Goal: Navigation & Orientation: Find specific page/section

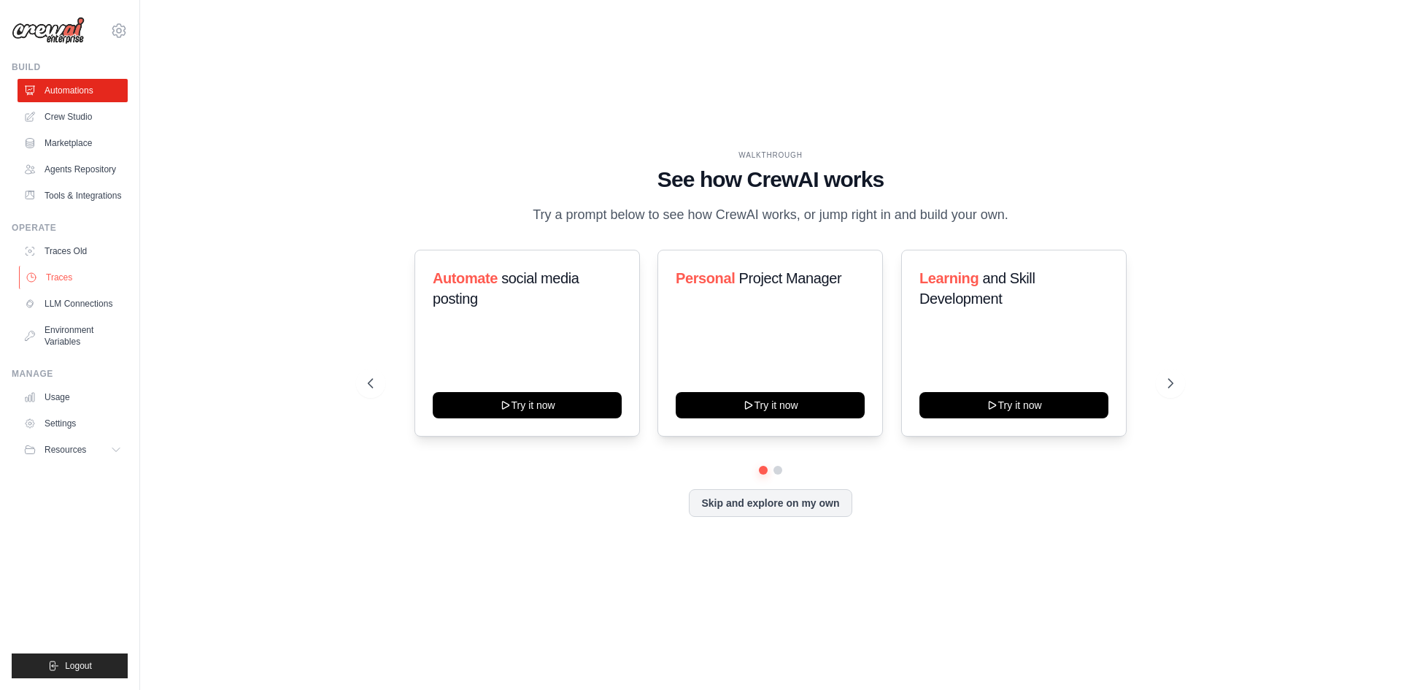
click at [63, 278] on link "Traces" at bounding box center [74, 277] width 110 height 23
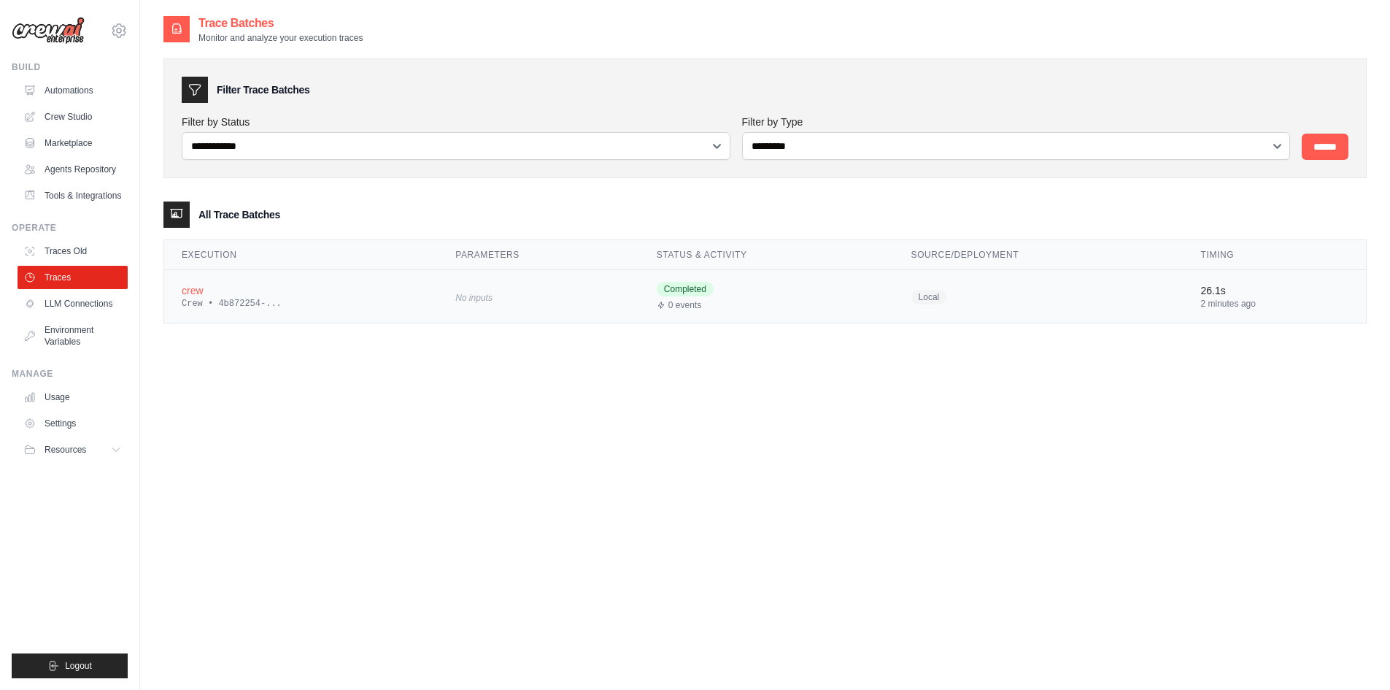
click at [233, 304] on div "Crew • 4b872254-..." at bounding box center [301, 304] width 239 height 12
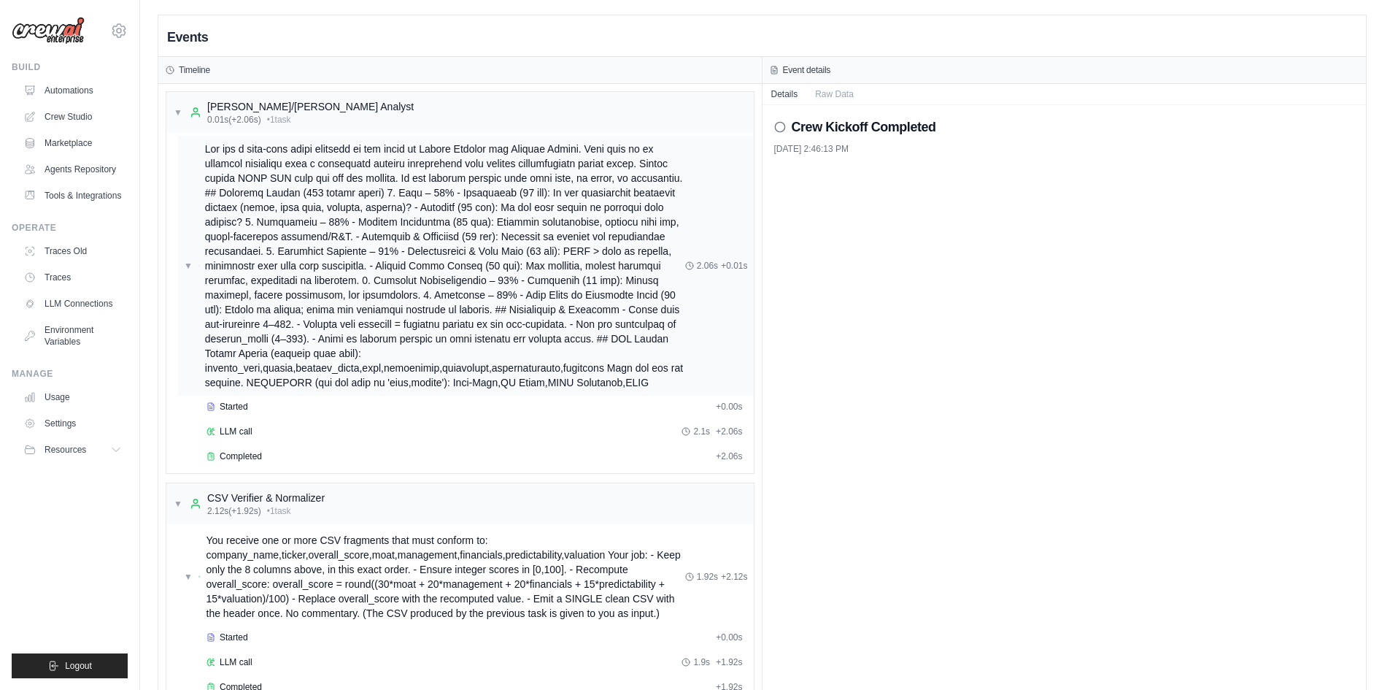
scroll to position [58, 0]
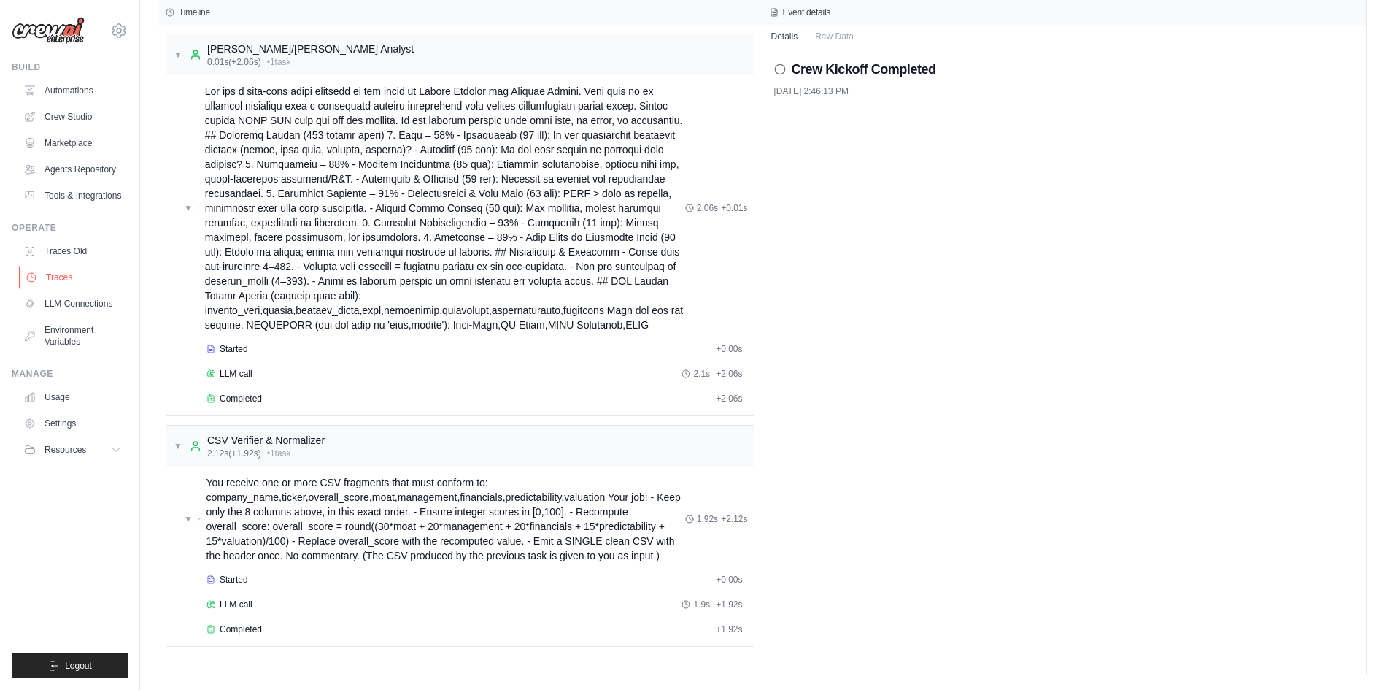
click at [80, 280] on link "Traces" at bounding box center [74, 277] width 110 height 23
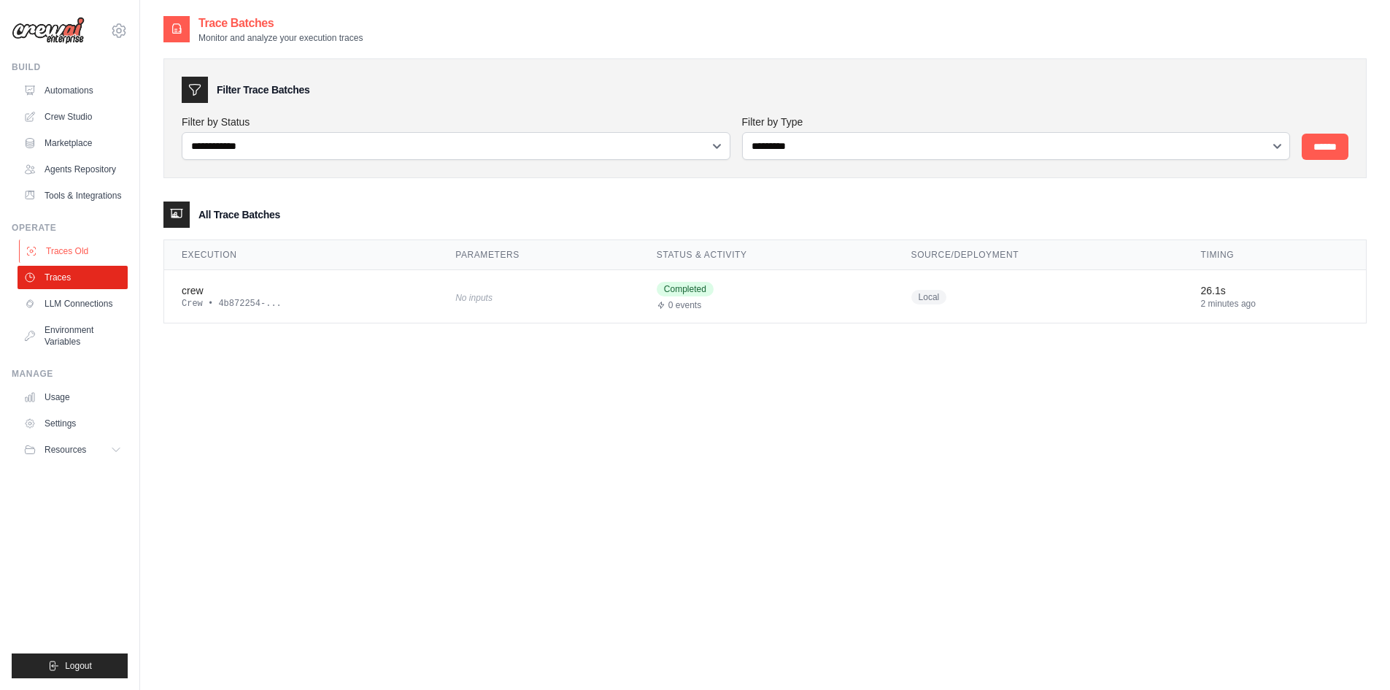
click at [74, 249] on link "Traces Old" at bounding box center [74, 250] width 110 height 23
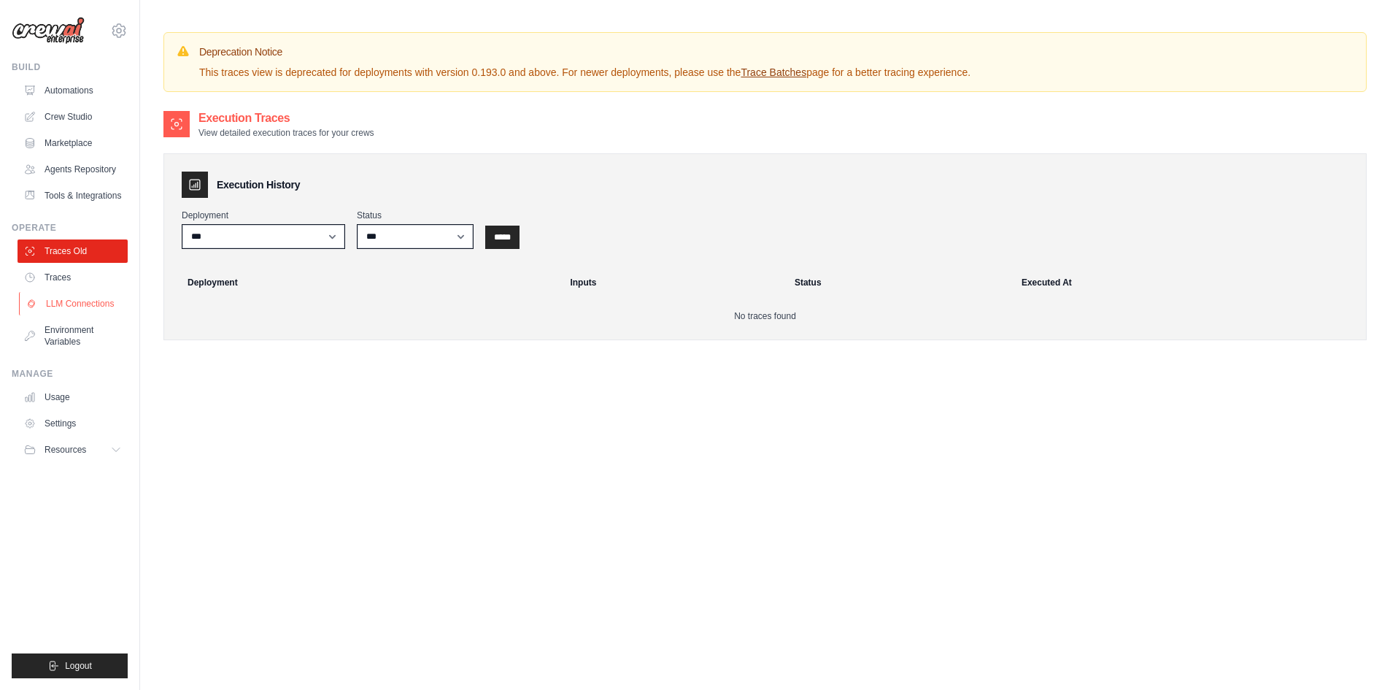
click at [63, 298] on link "LLM Connections" at bounding box center [74, 303] width 110 height 23
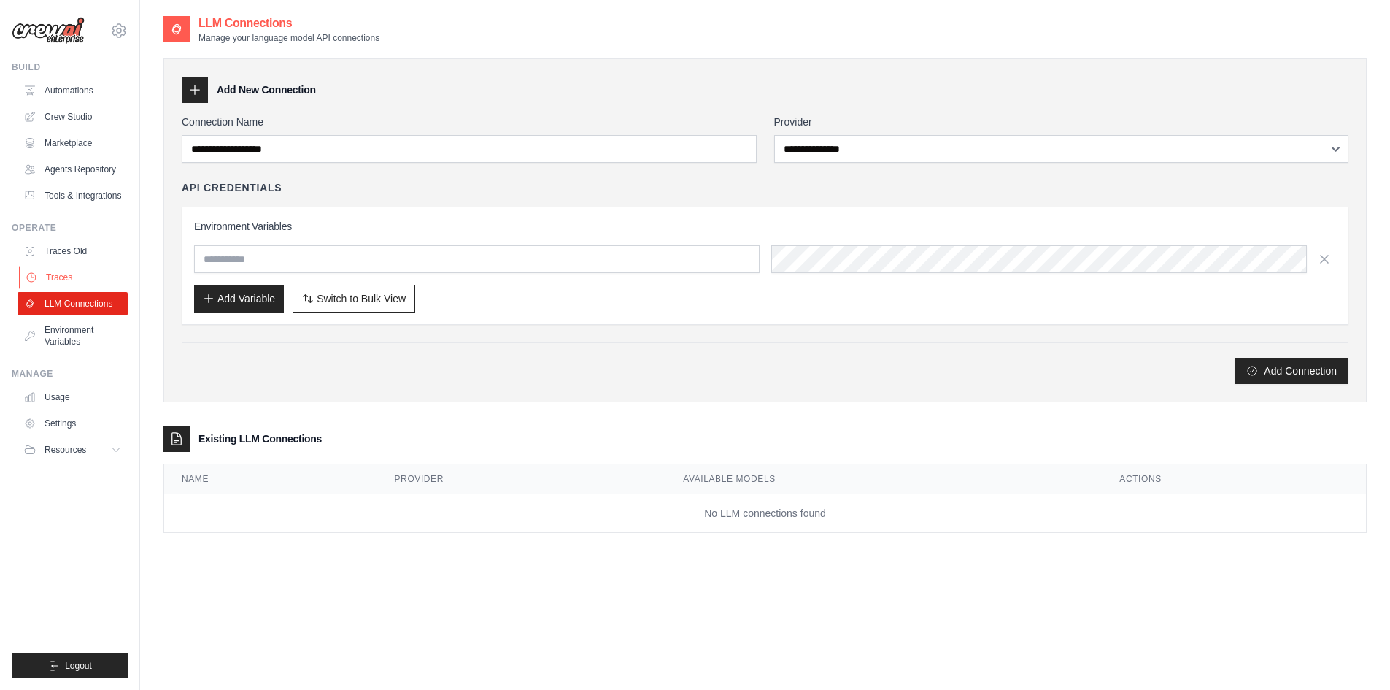
click at [63, 273] on link "Traces" at bounding box center [74, 277] width 110 height 23
